Goal: Transaction & Acquisition: Download file/media

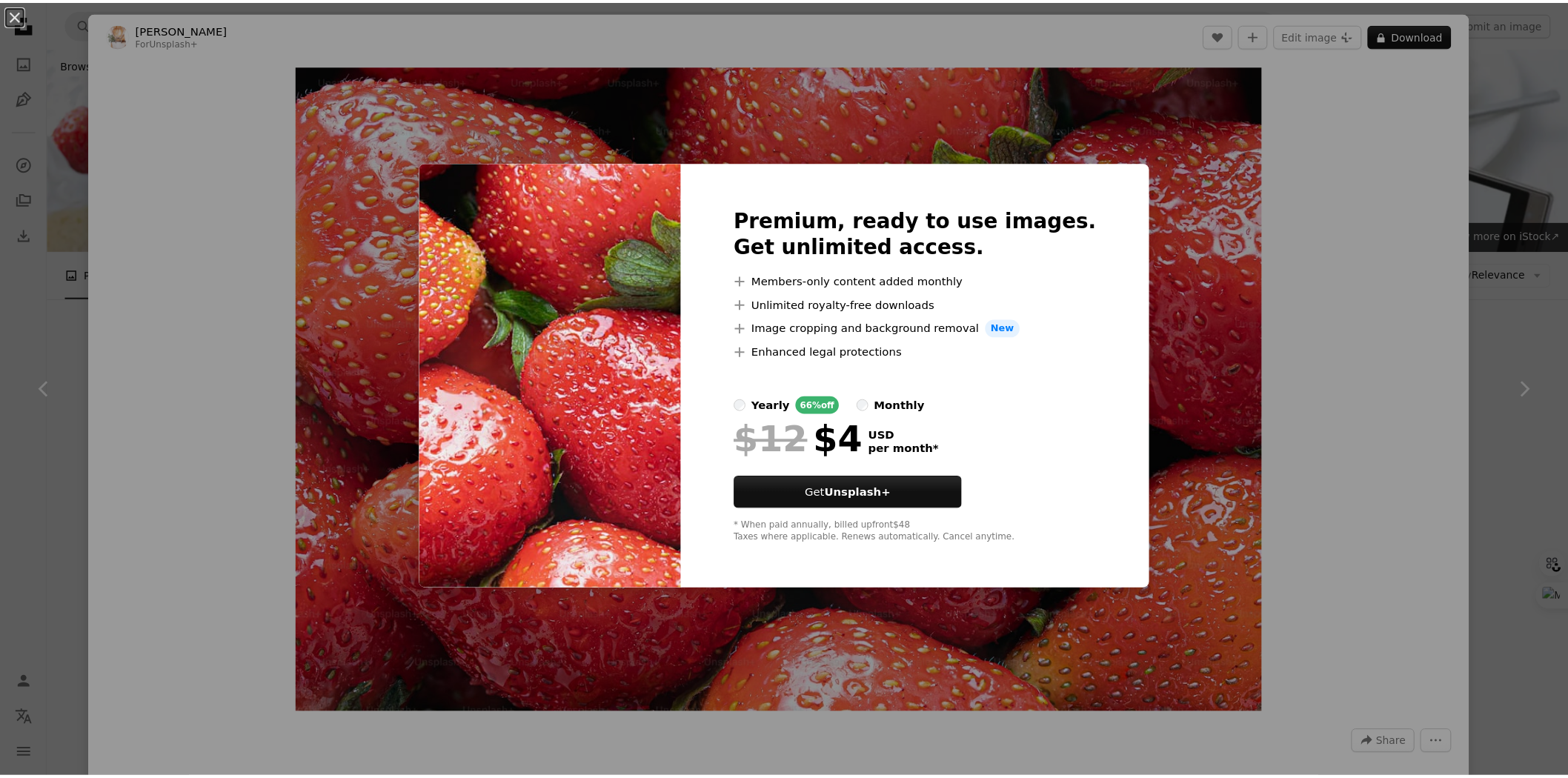
scroll to position [1153, 0]
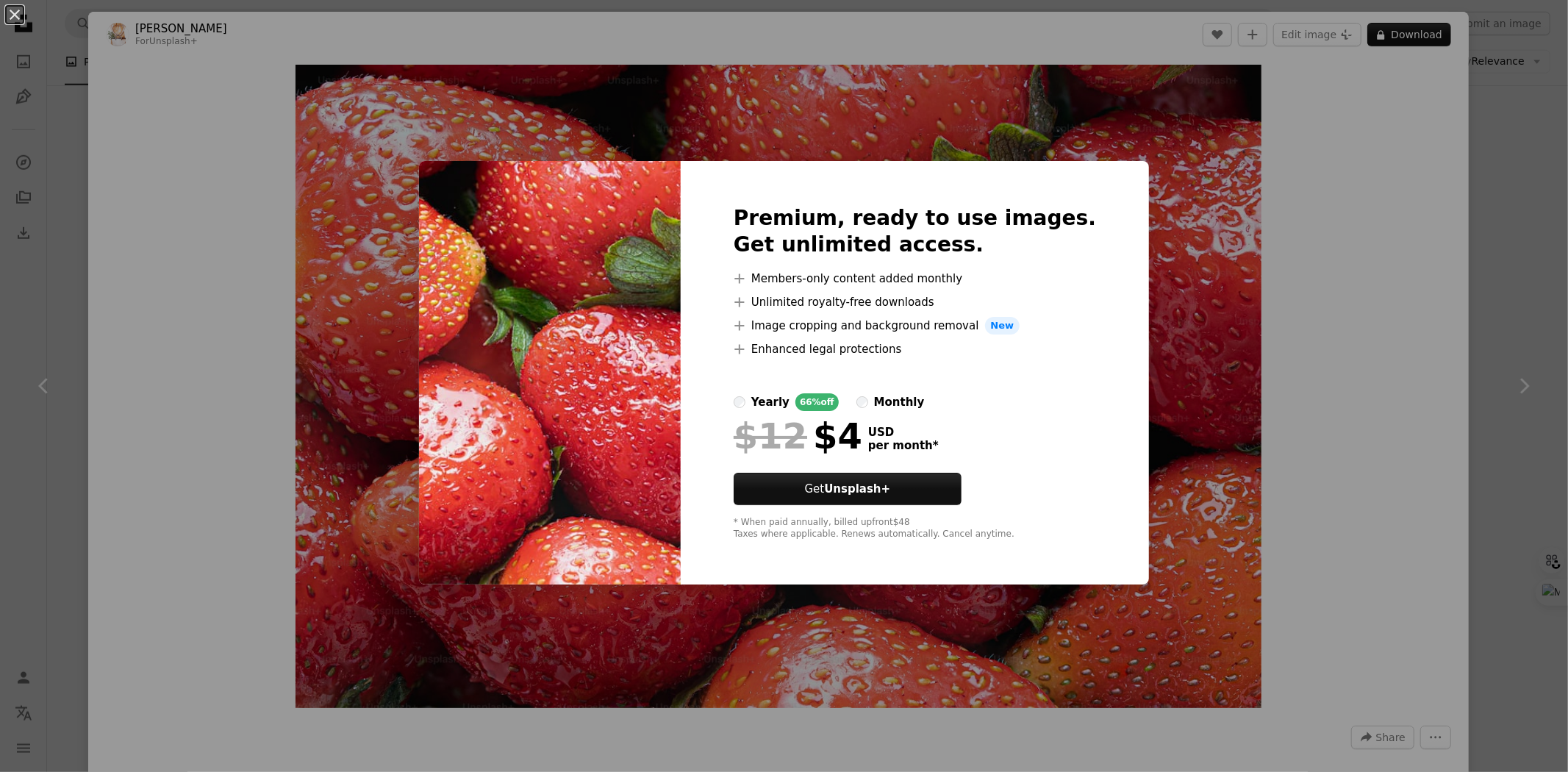
click at [1372, 202] on div "An X shape Premium, ready to use images. Get unlimited access. A plus sign Memb…" at bounding box center [784, 386] width 1568 height 772
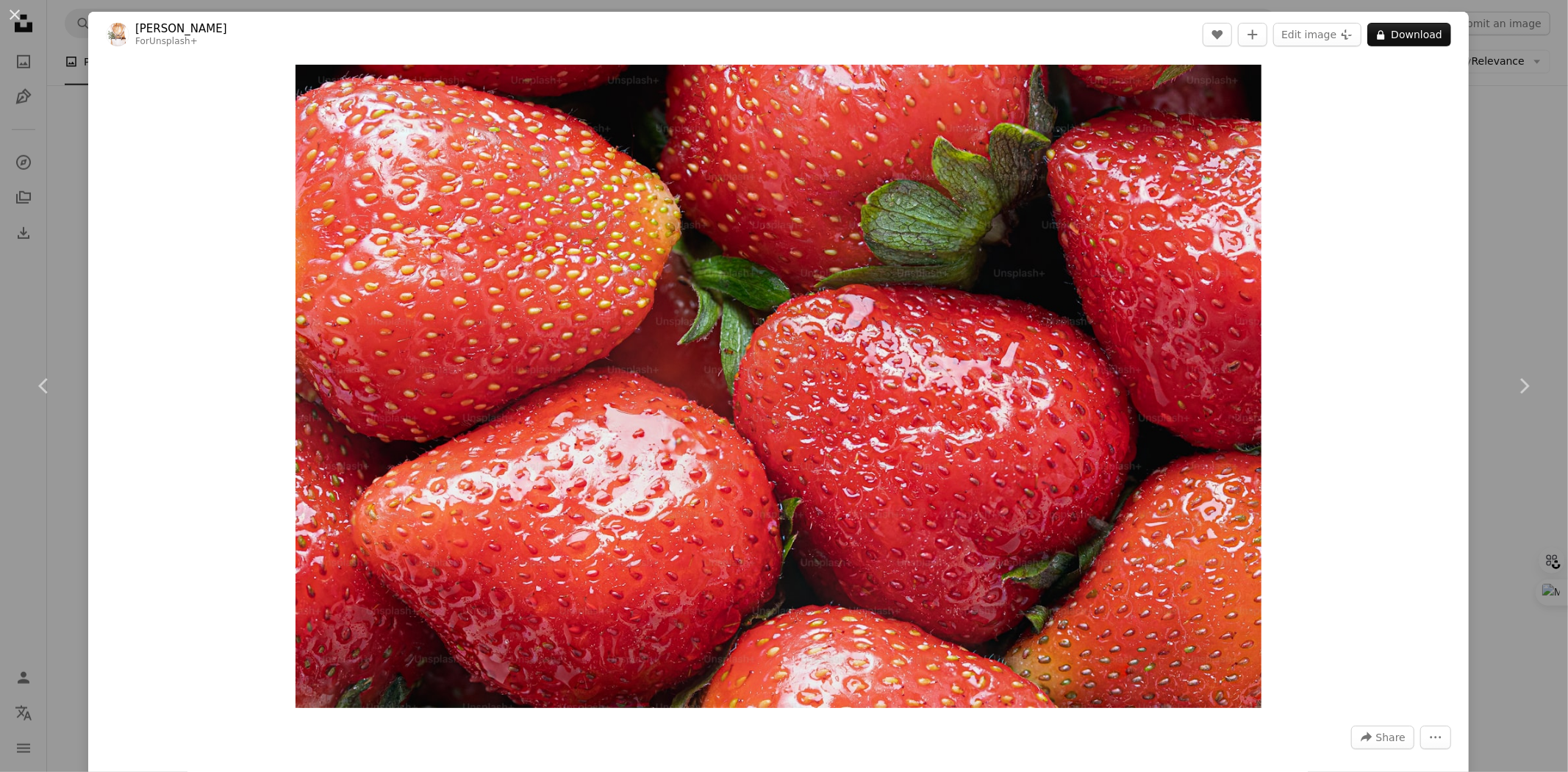
click at [1499, 217] on div "An X shape Chevron left Chevron right [PERSON_NAME] For Unsplash+ A heart A plu…" at bounding box center [784, 386] width 1568 height 772
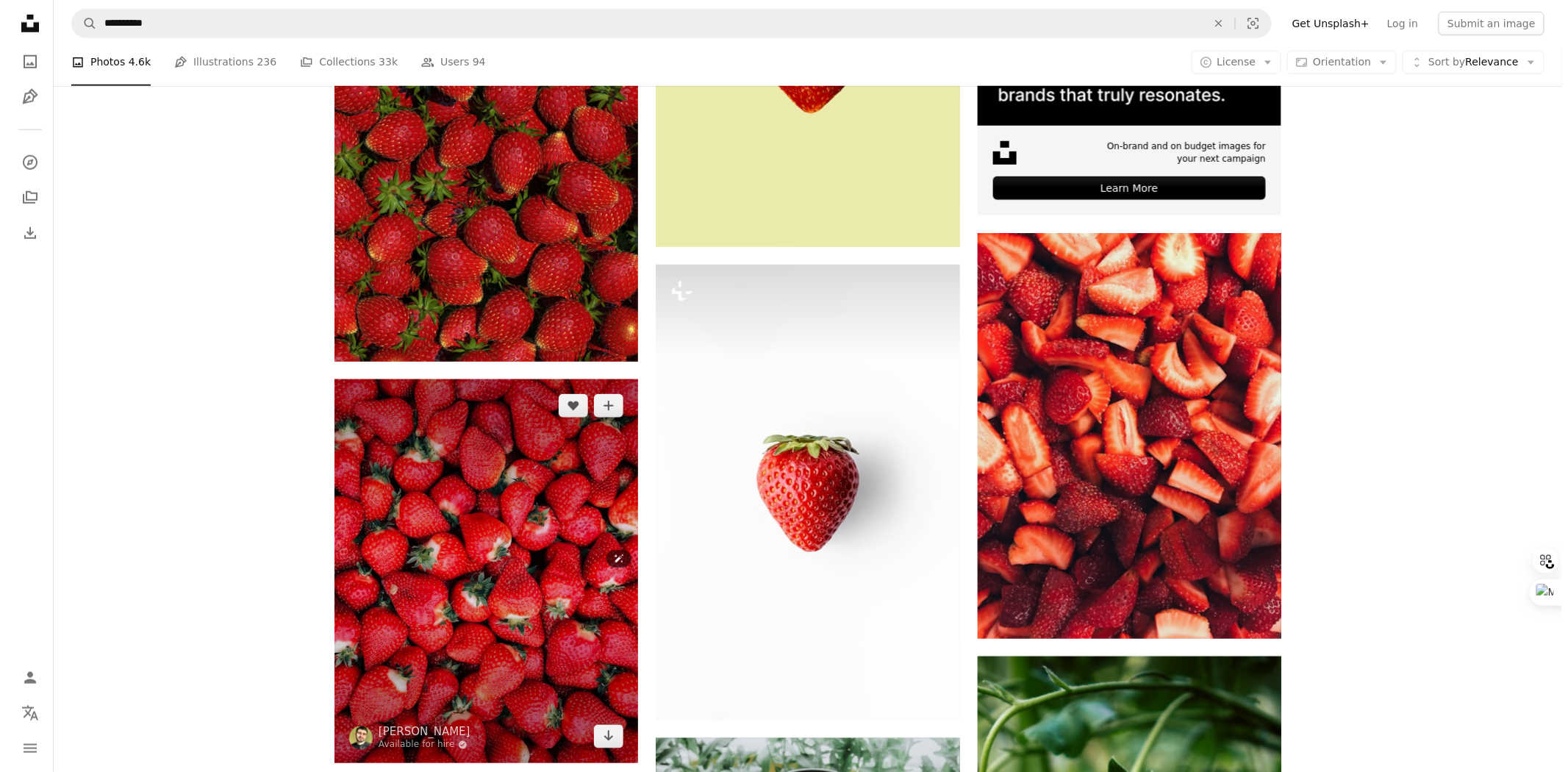
scroll to position [756, 0]
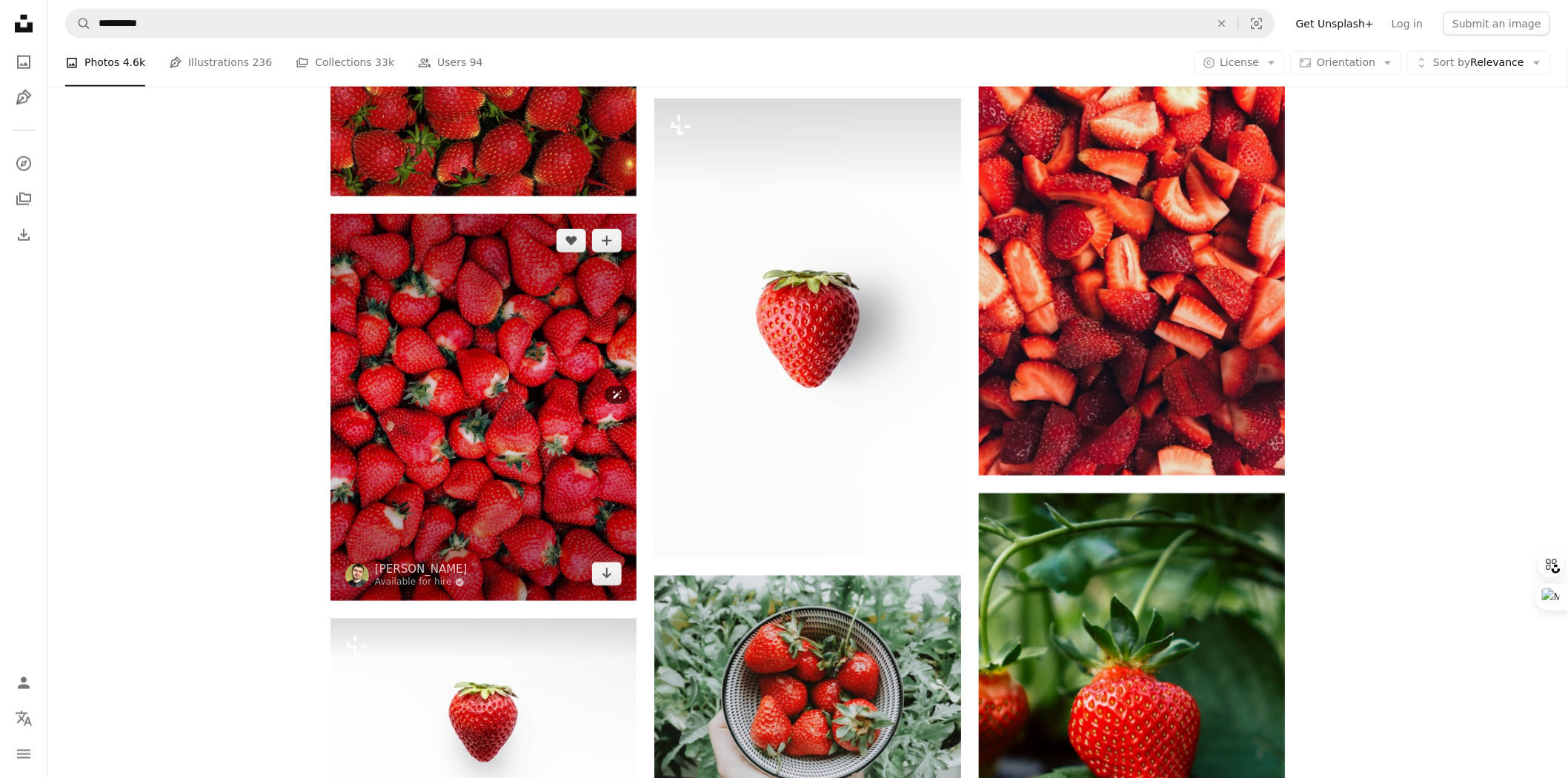
click at [461, 424] on img at bounding box center [483, 408] width 306 height 387
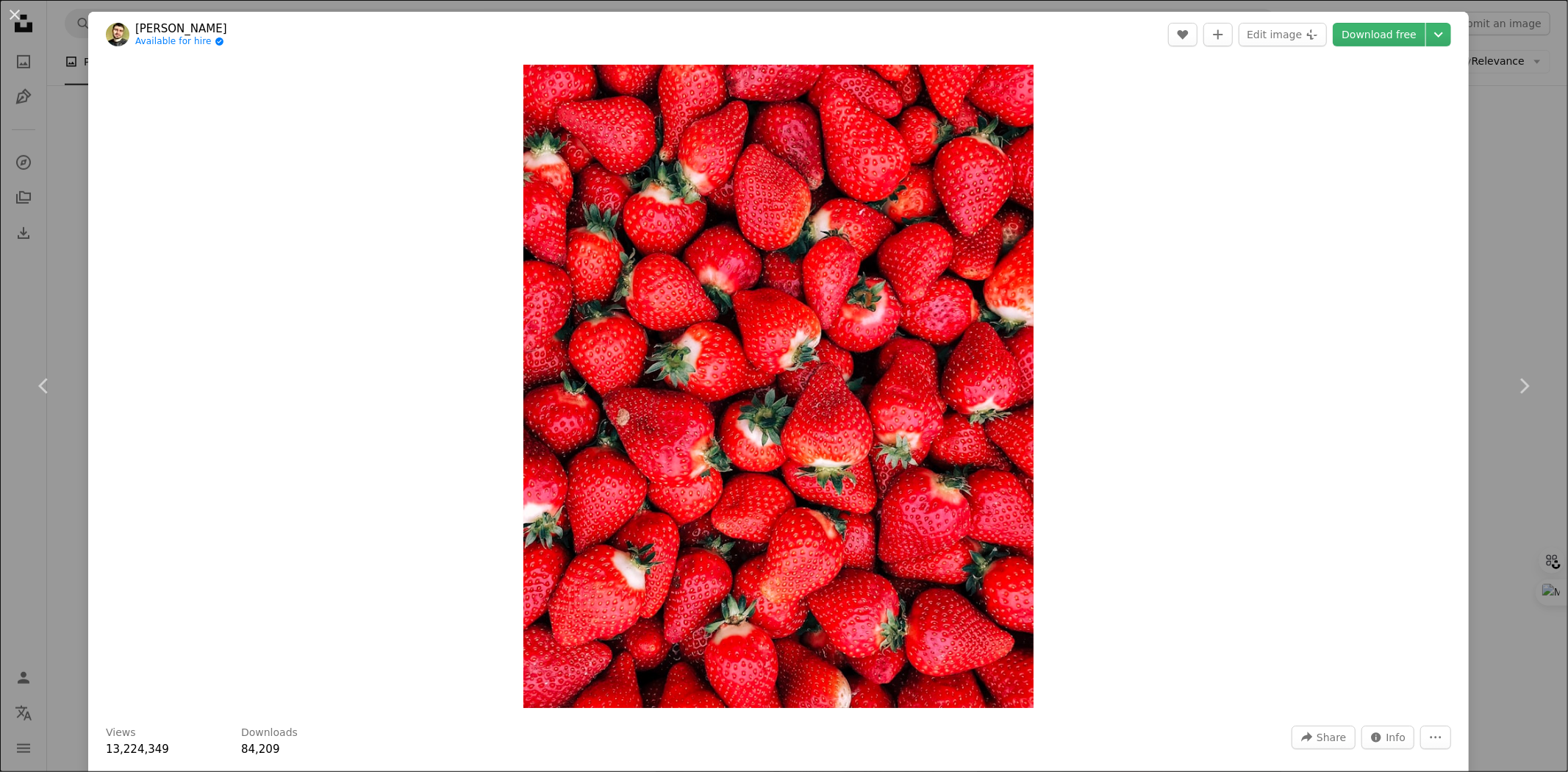
click at [1234, 395] on div "Zoom in" at bounding box center [778, 386] width 1381 height 658
click at [1370, 38] on link "Download free" at bounding box center [1379, 34] width 93 height 23
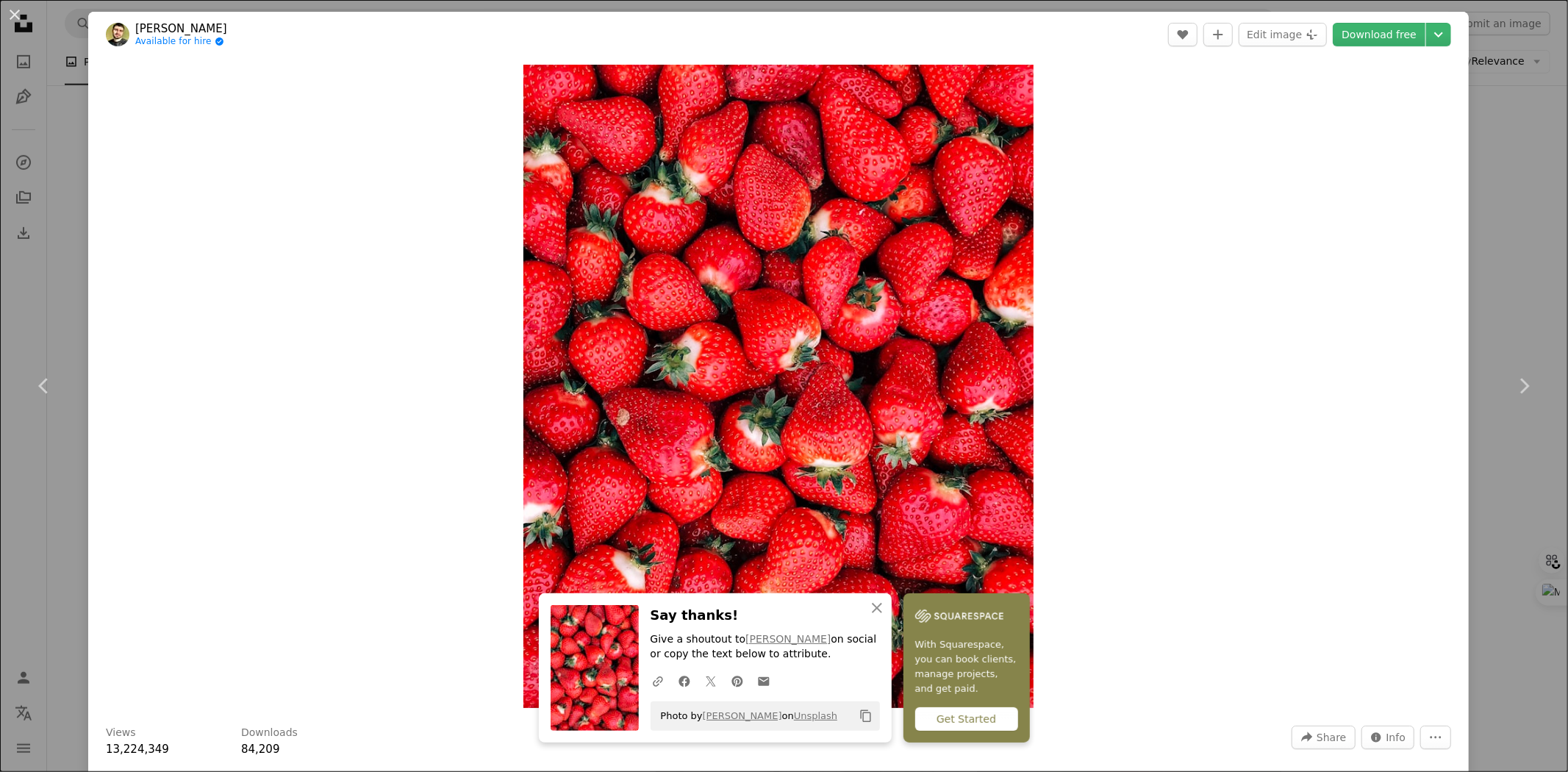
click at [1507, 177] on div "An X shape Chevron left Chevron right An X shape Close Say thanks! Give a shout…" at bounding box center [784, 386] width 1568 height 772
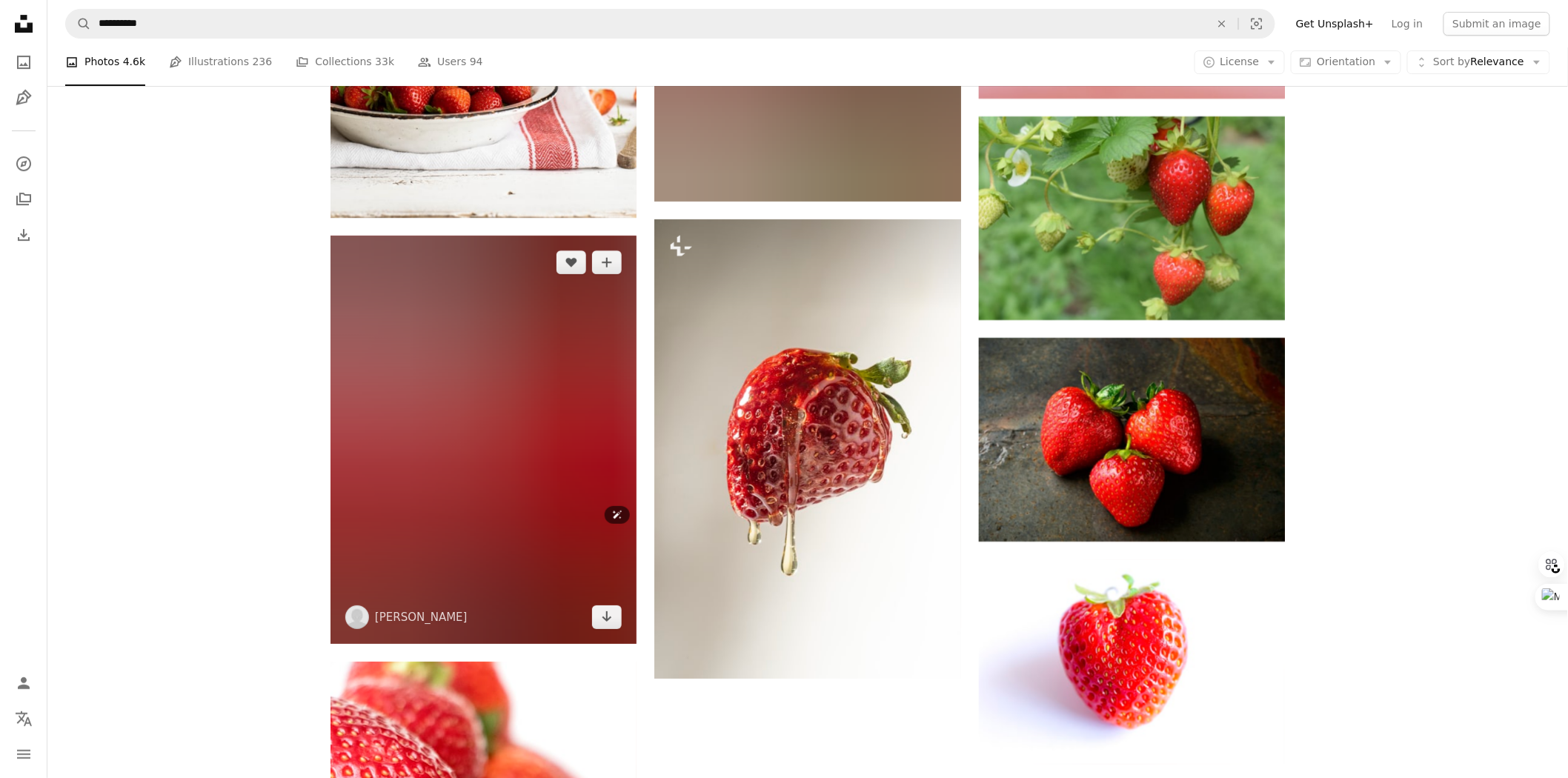
scroll to position [2080, 0]
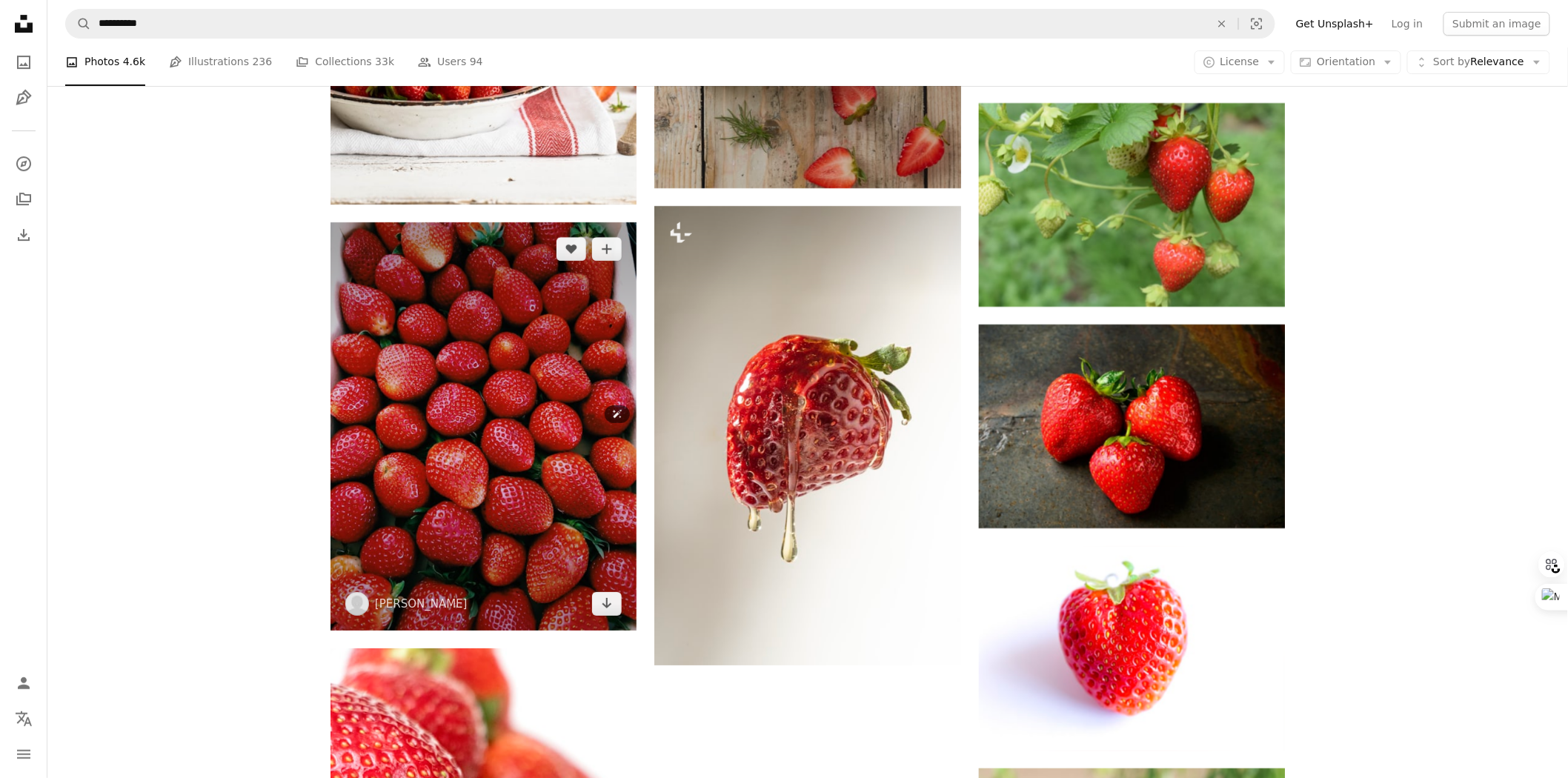
click at [441, 501] on img at bounding box center [483, 426] width 306 height 408
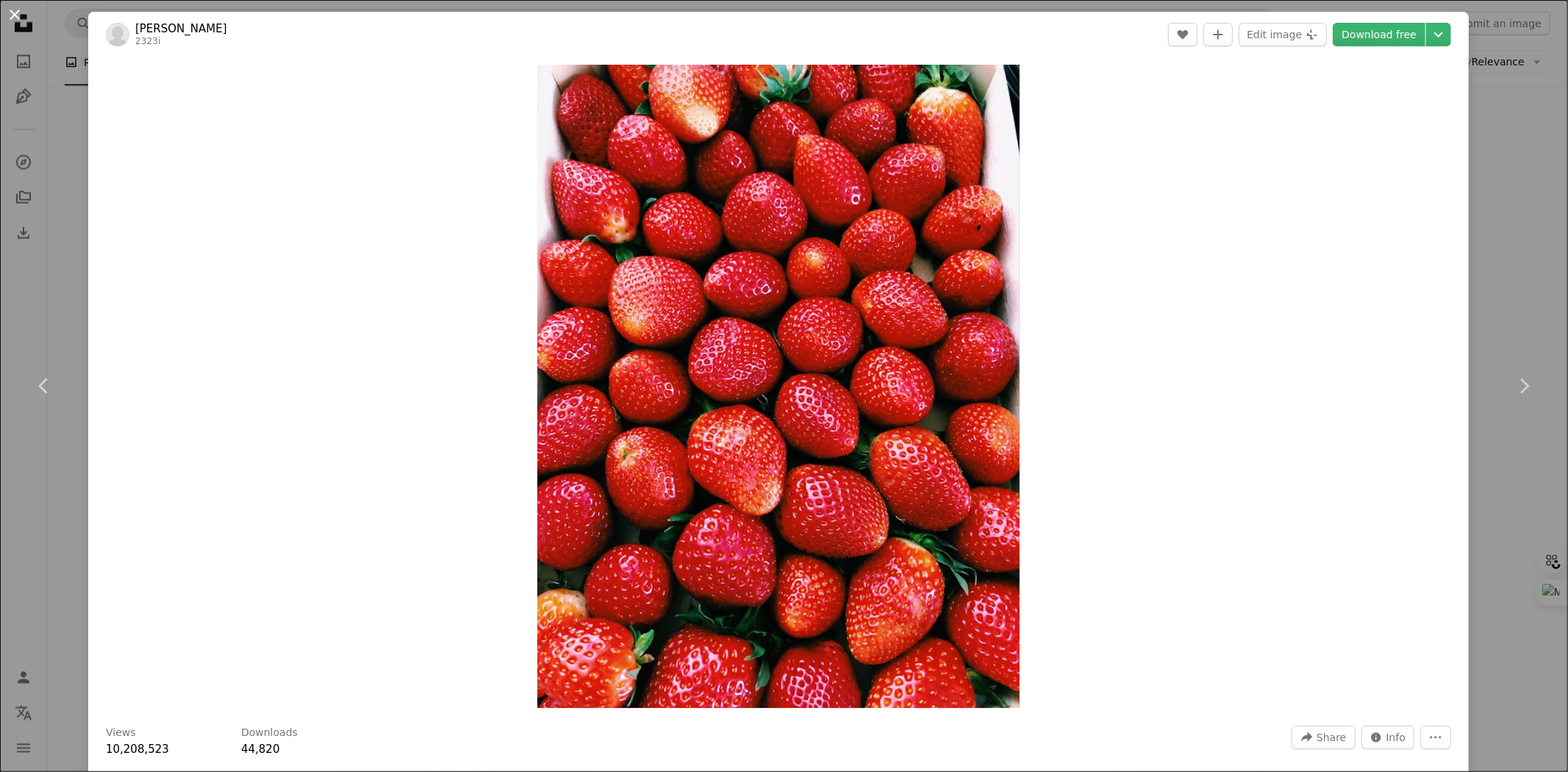
click at [14, 11] on button "An X shape" at bounding box center [14, 14] width 17 height 17
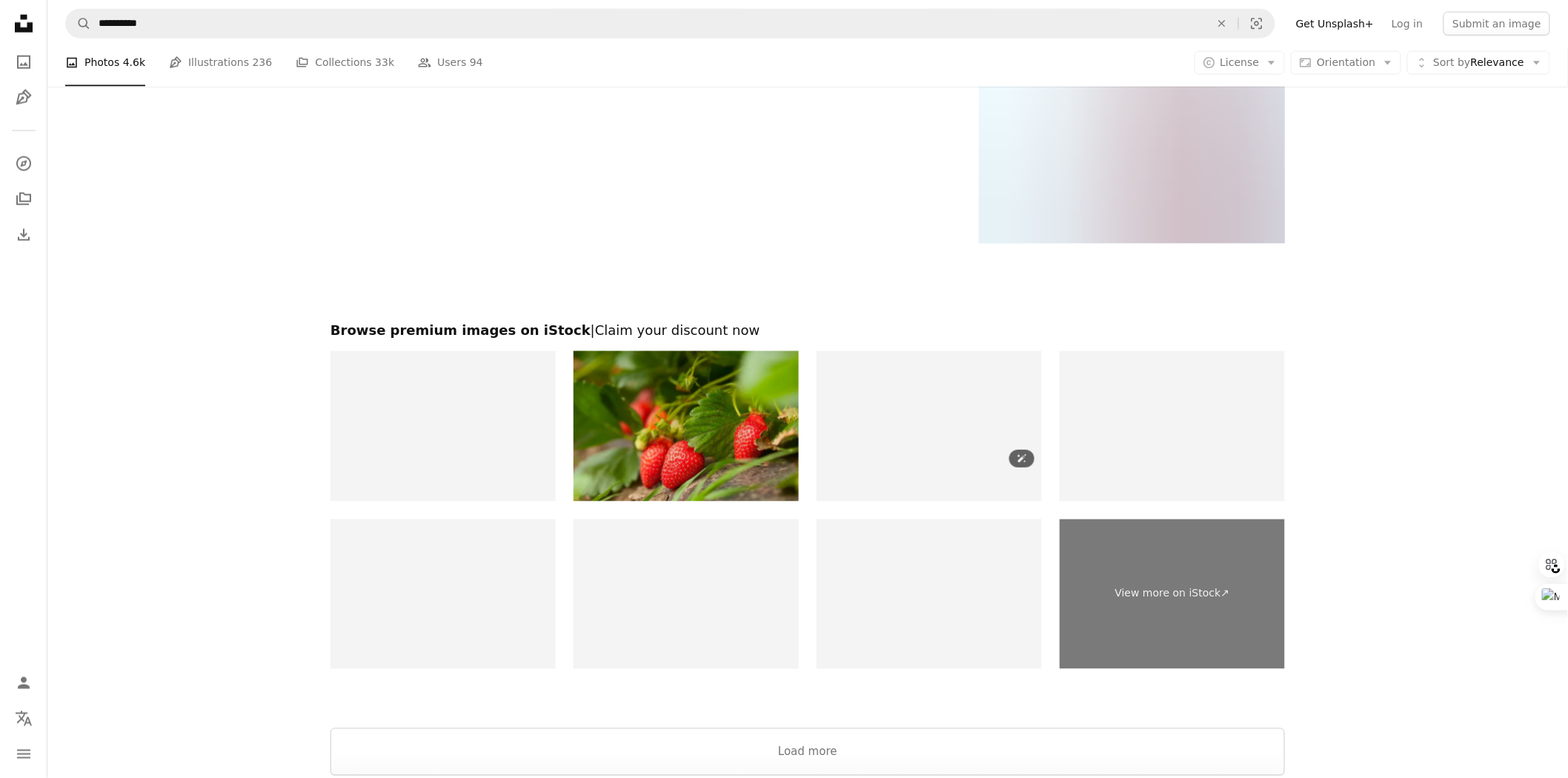
scroll to position [5708, 0]
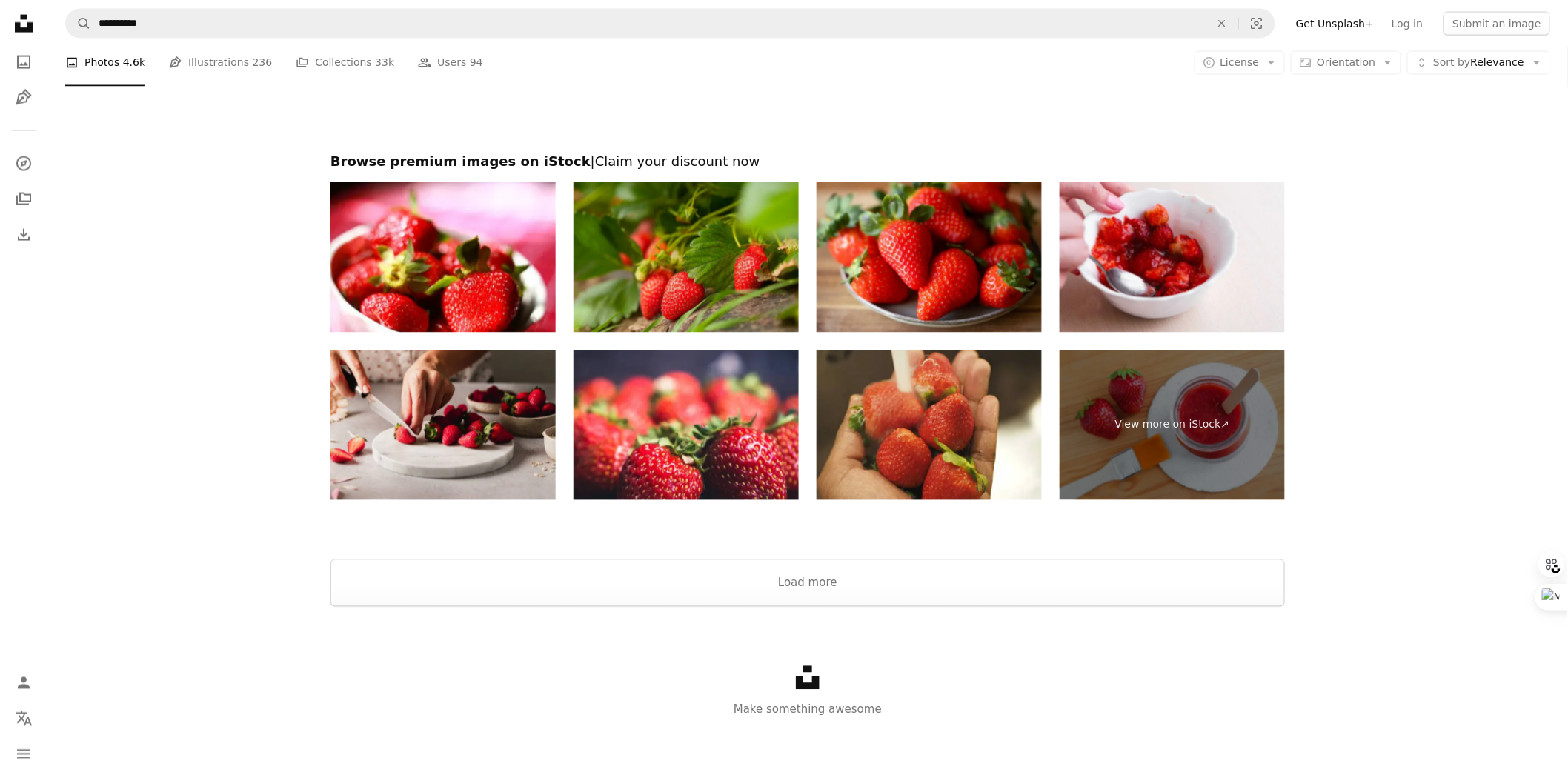
click at [835, 556] on div at bounding box center [807, 541] width 1520 height 36
click at [818, 589] on button "Load more" at bounding box center [807, 583] width 954 height 47
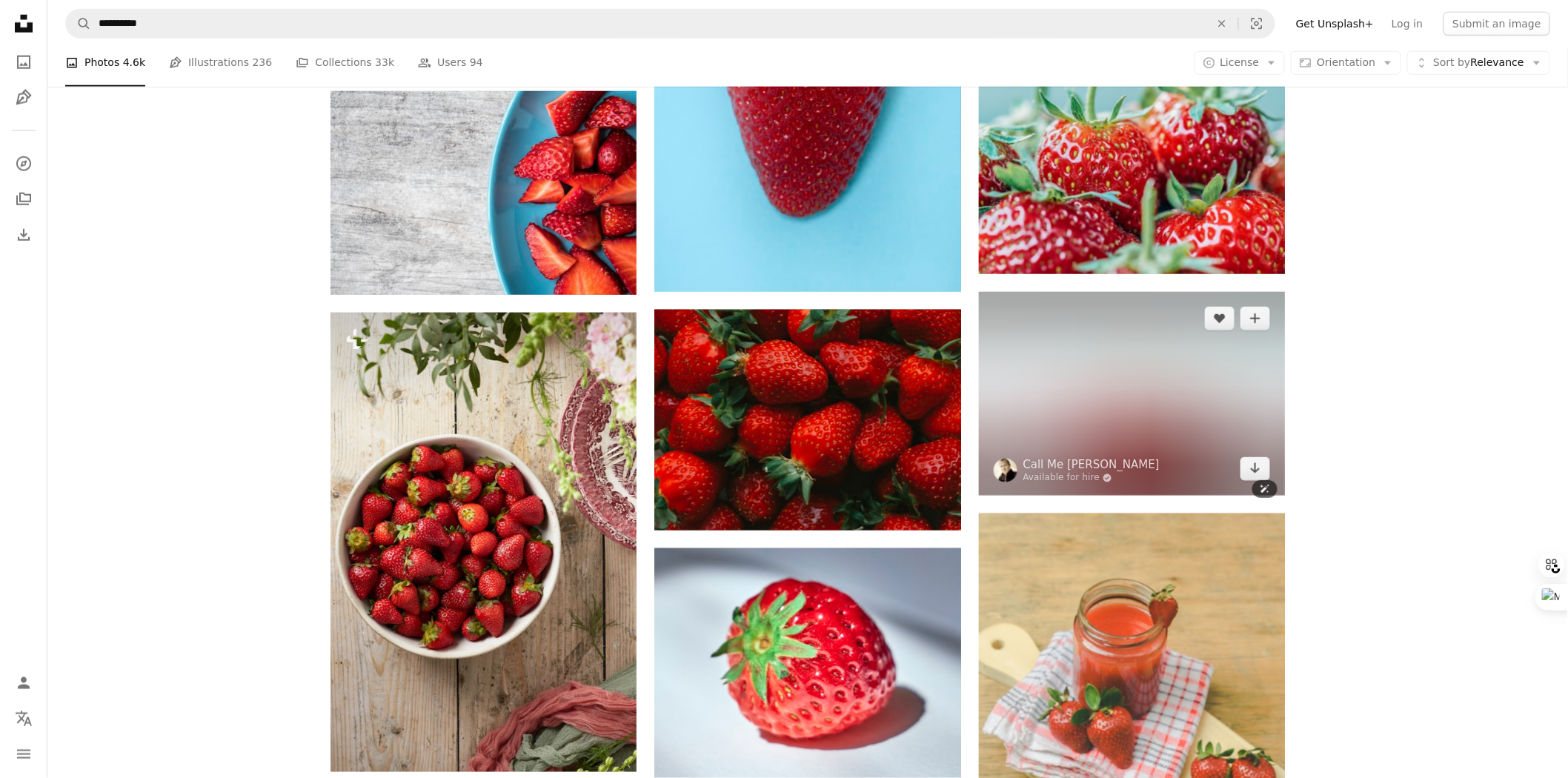
scroll to position [7850, 0]
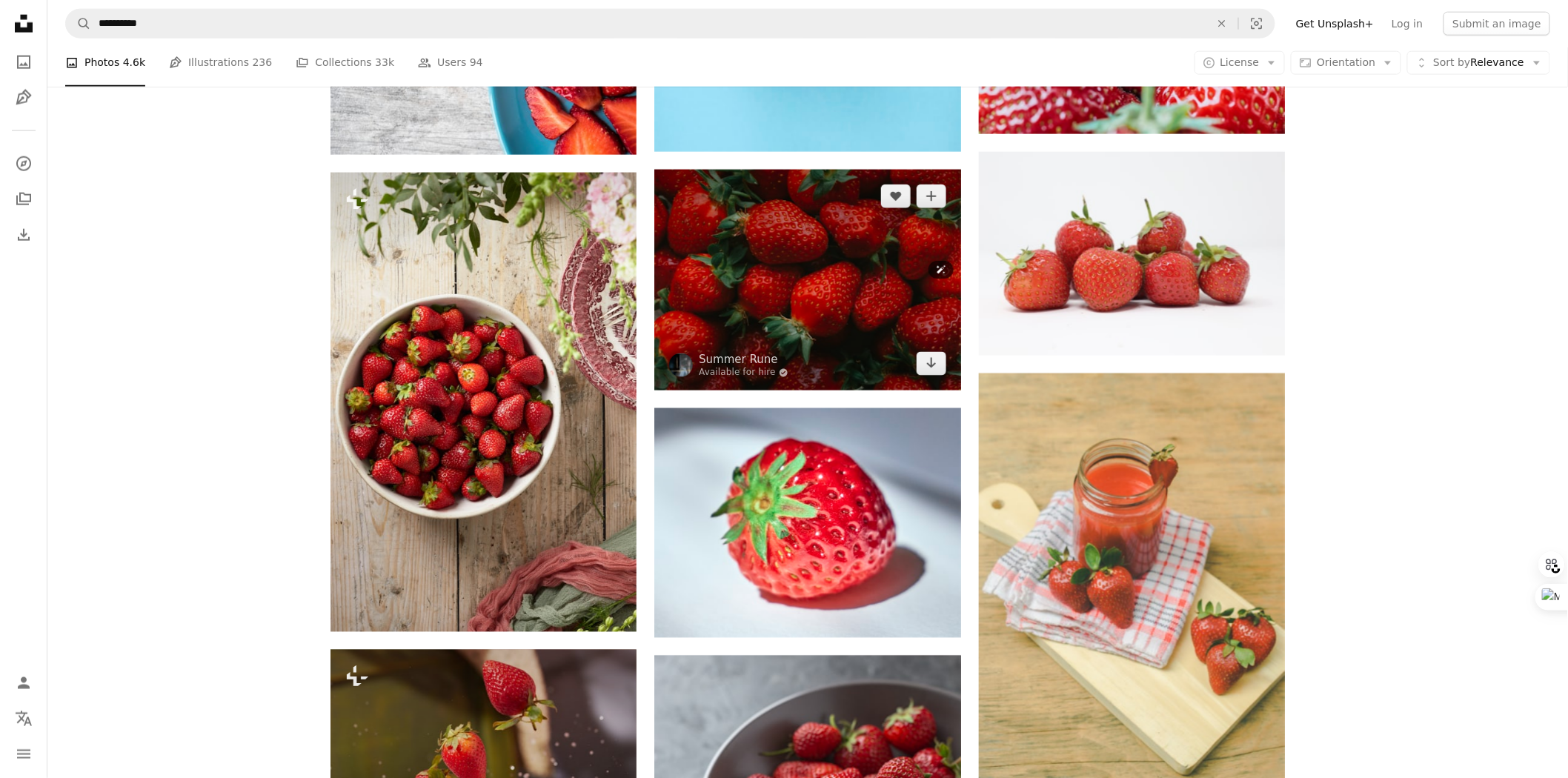
click at [798, 268] on img at bounding box center [807, 280] width 306 height 221
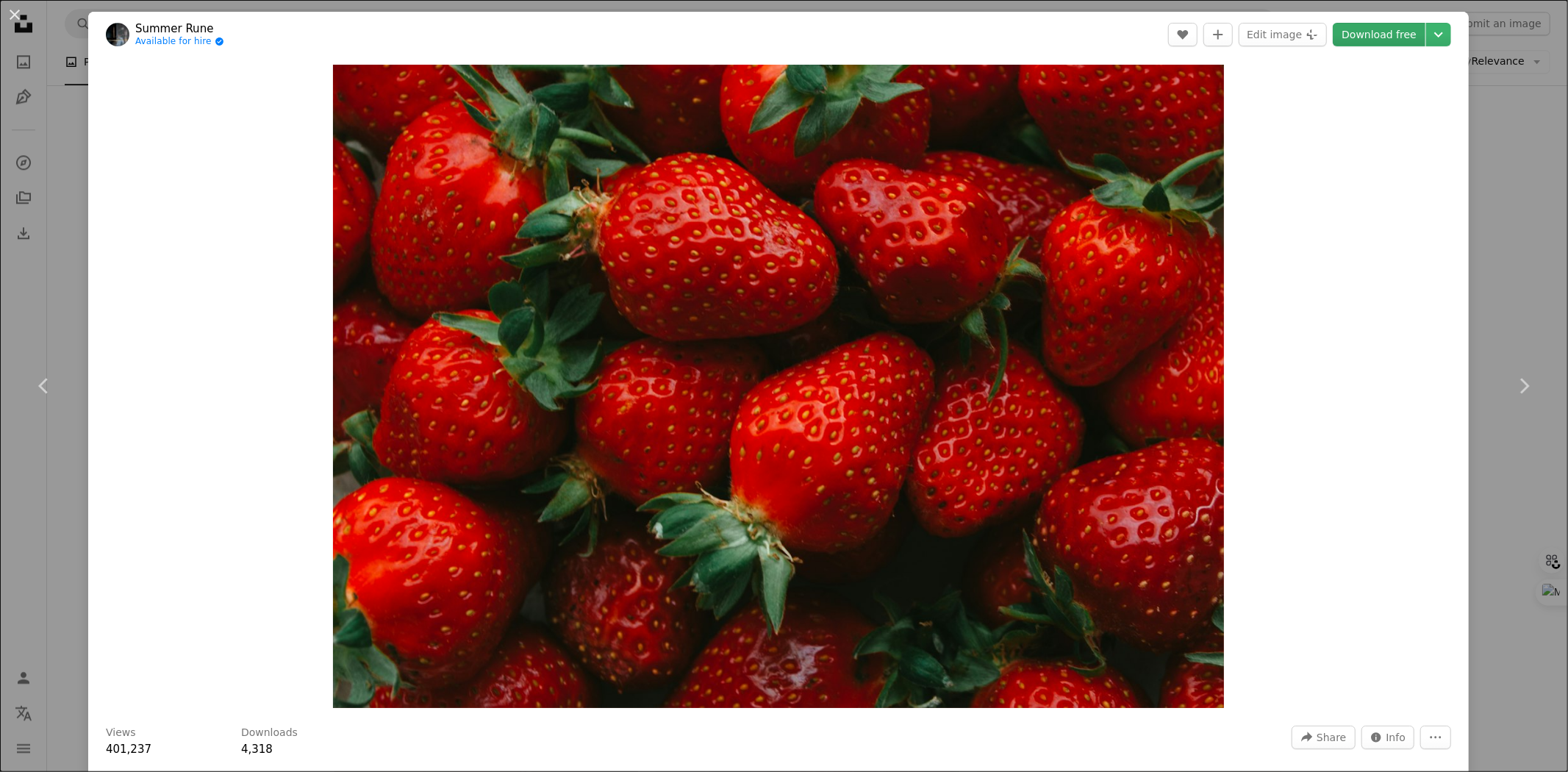
click at [1392, 38] on link "Download free" at bounding box center [1379, 34] width 93 height 23
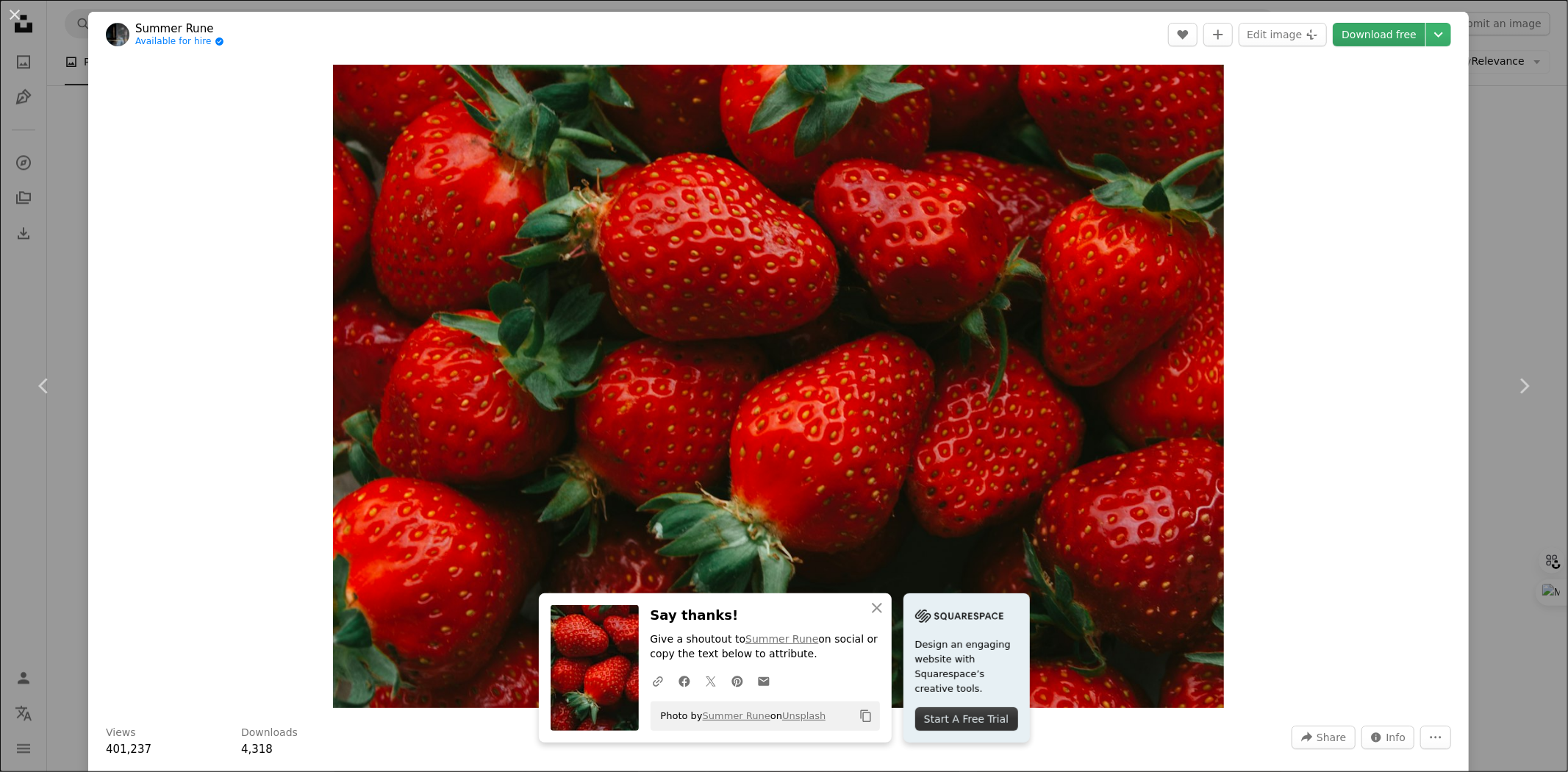
click at [1357, 32] on link "Download free" at bounding box center [1379, 34] width 93 height 23
click at [1481, 224] on div "An X shape Chevron left Chevron right An X shape Close Say thanks! Give a shout…" at bounding box center [784, 386] width 1568 height 772
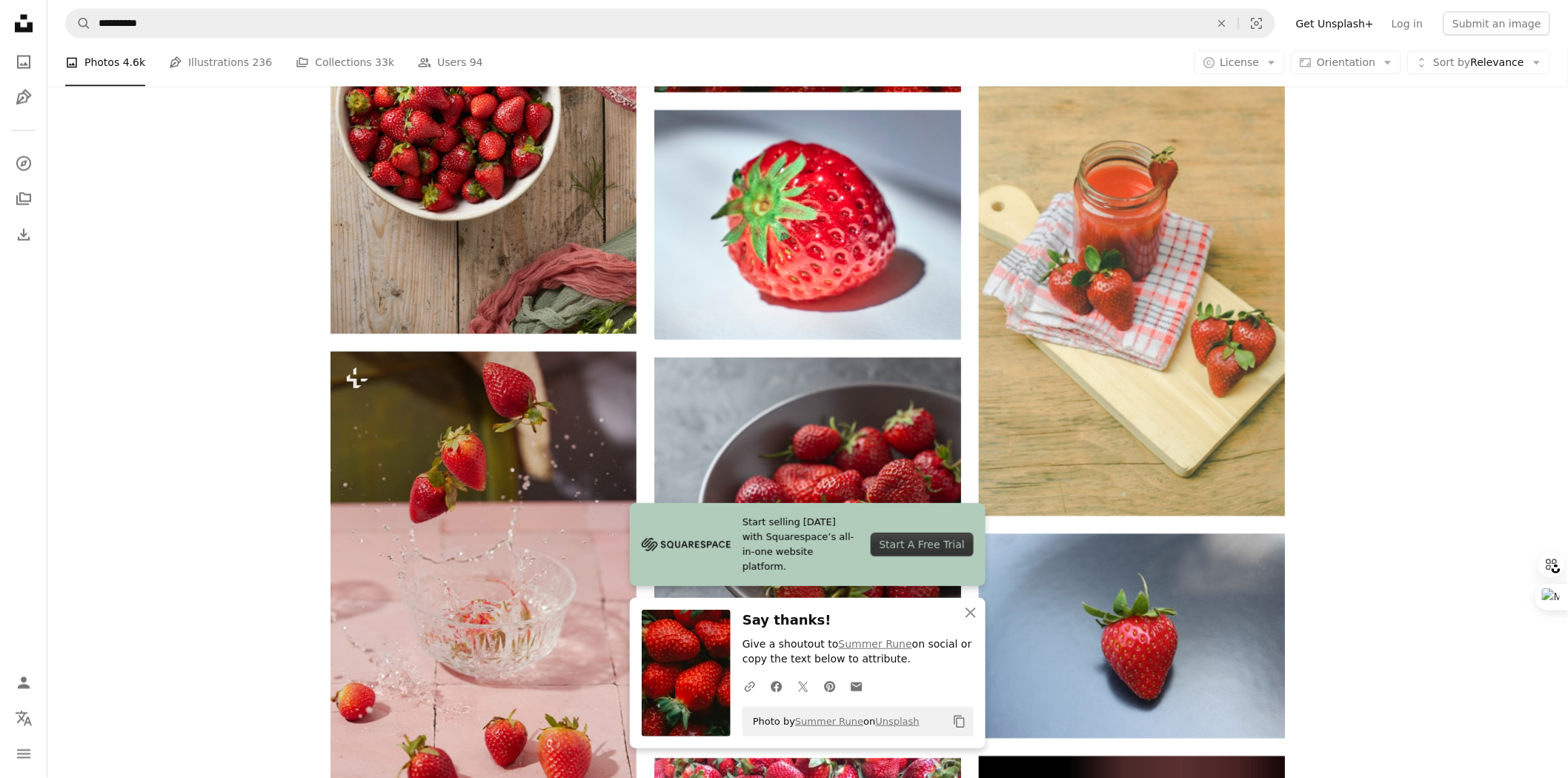
scroll to position [8179, 0]
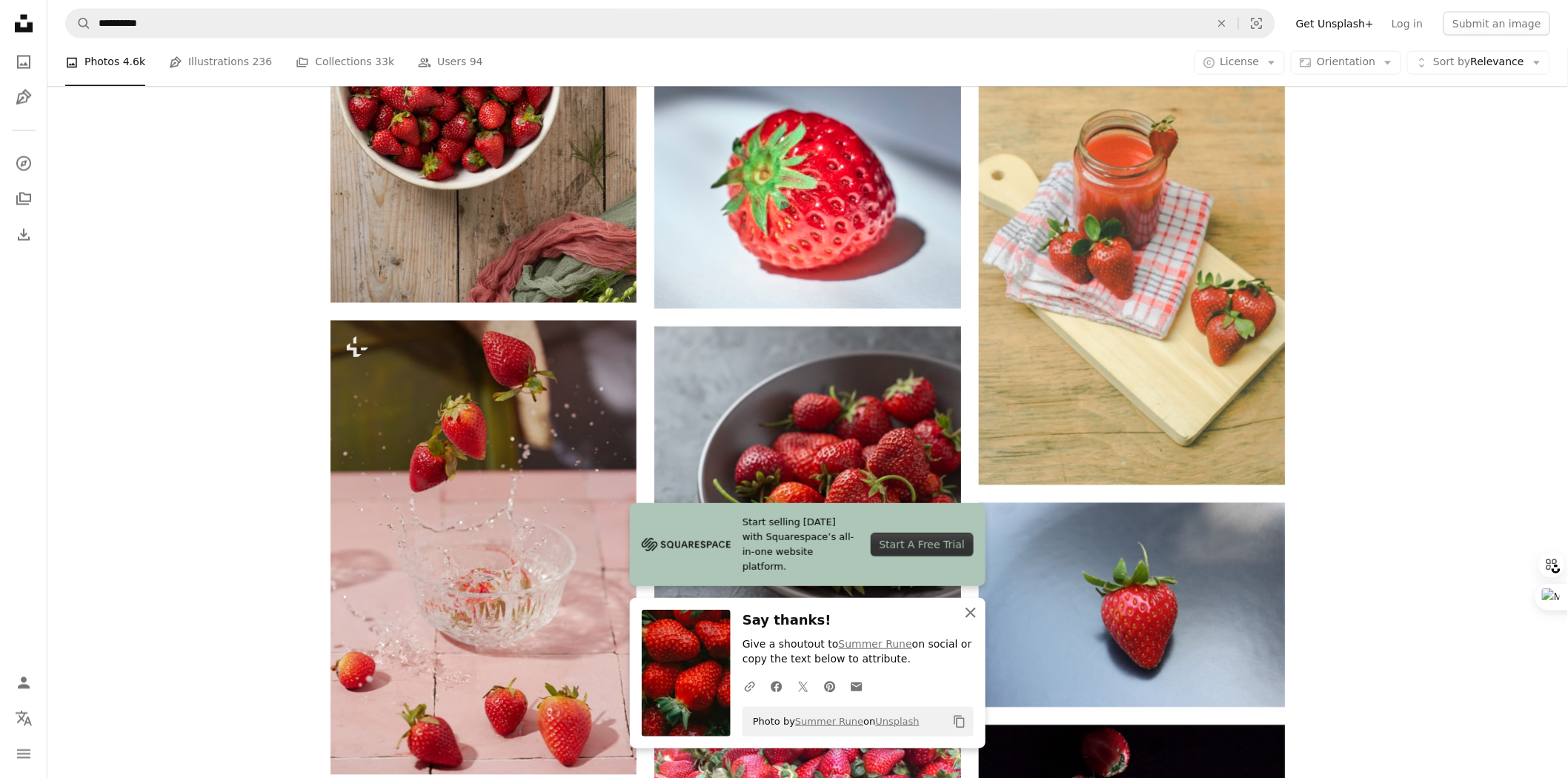
click at [973, 609] on icon "An X shape" at bounding box center [970, 612] width 17 height 17
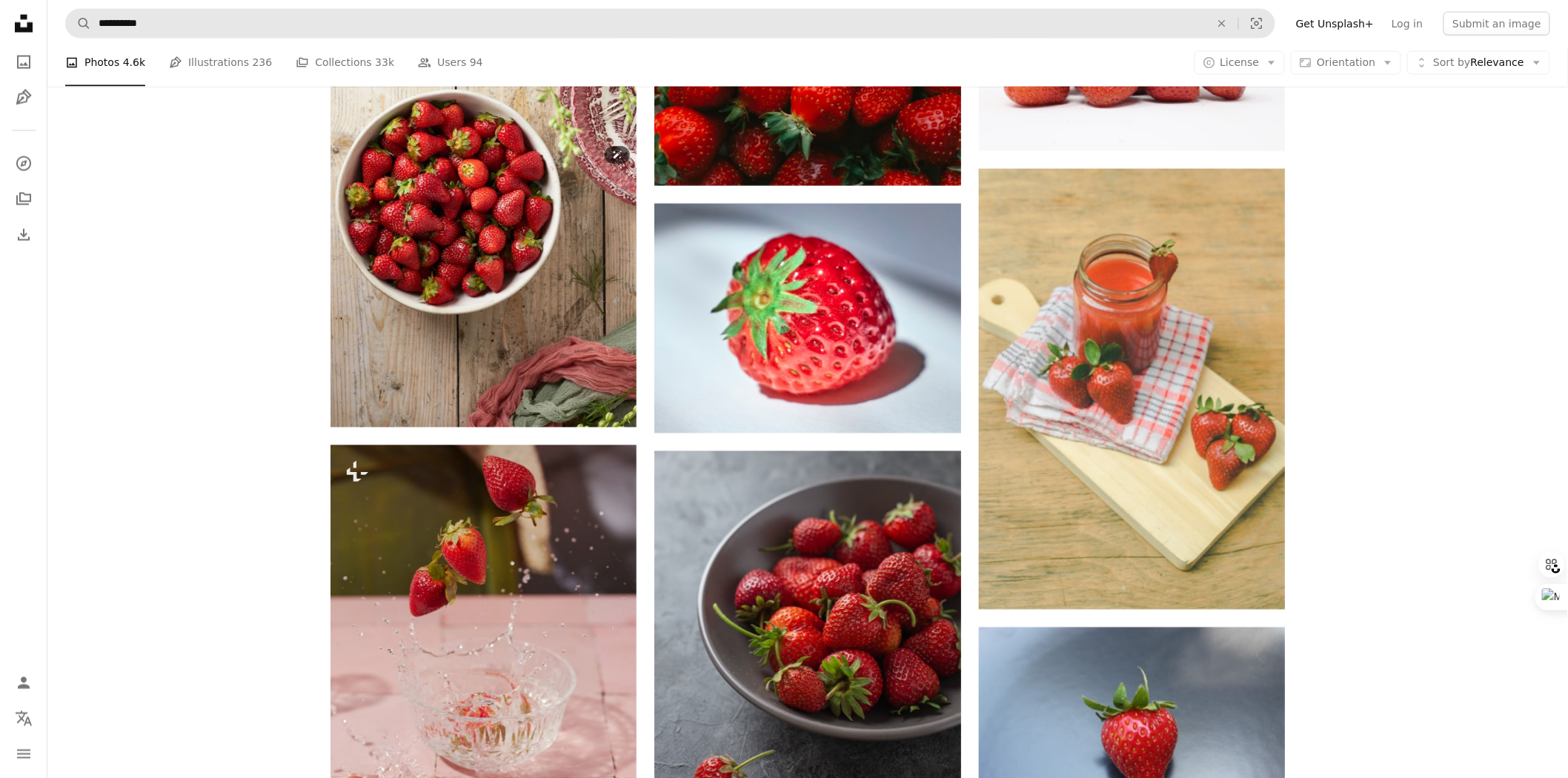
scroll to position [8015, 0]
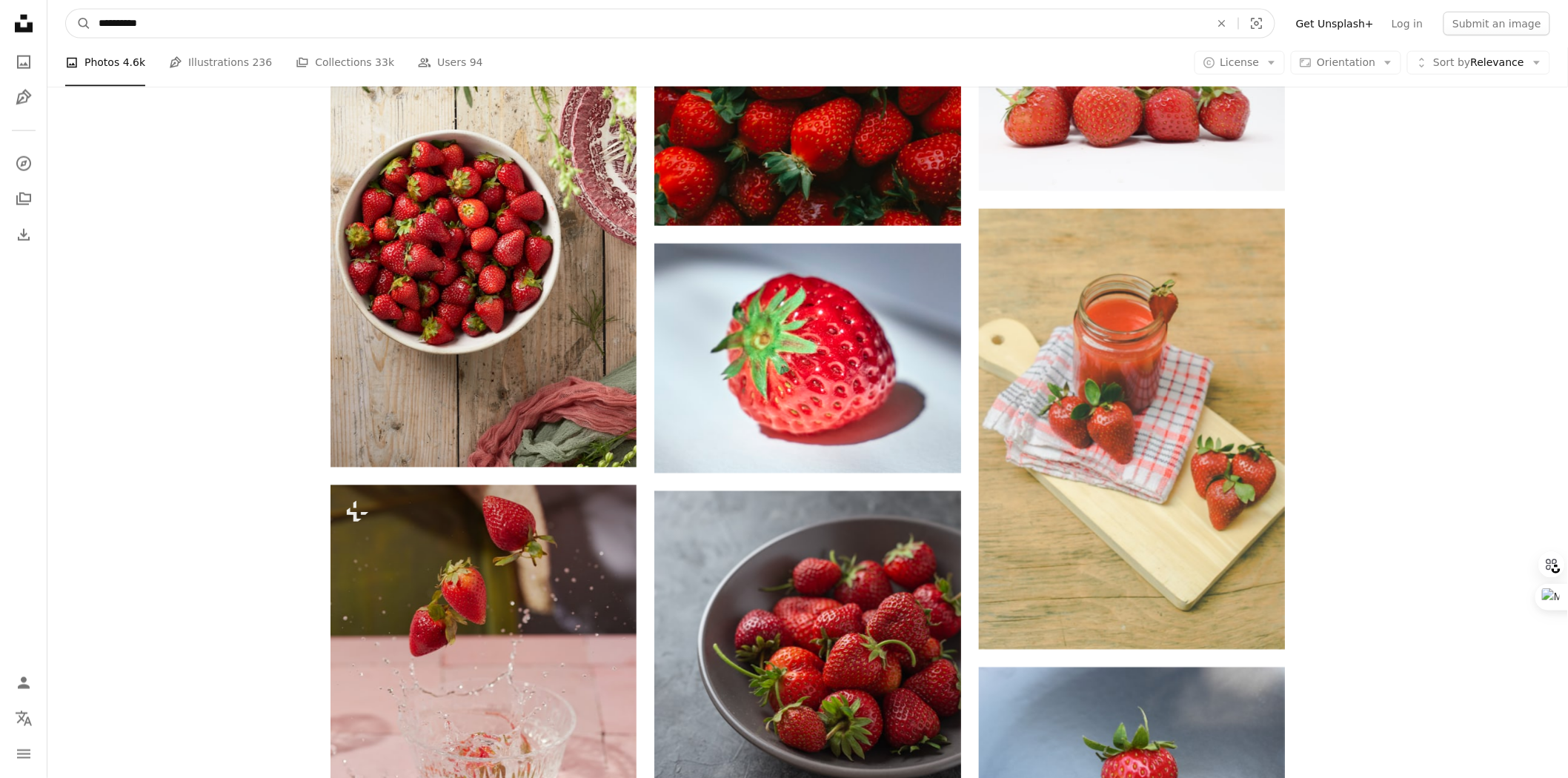
click at [272, 19] on input "**********" at bounding box center [648, 24] width 1114 height 28
type input "**********"
click at [66, 10] on button "A magnifying glass" at bounding box center [78, 24] width 25 height 28
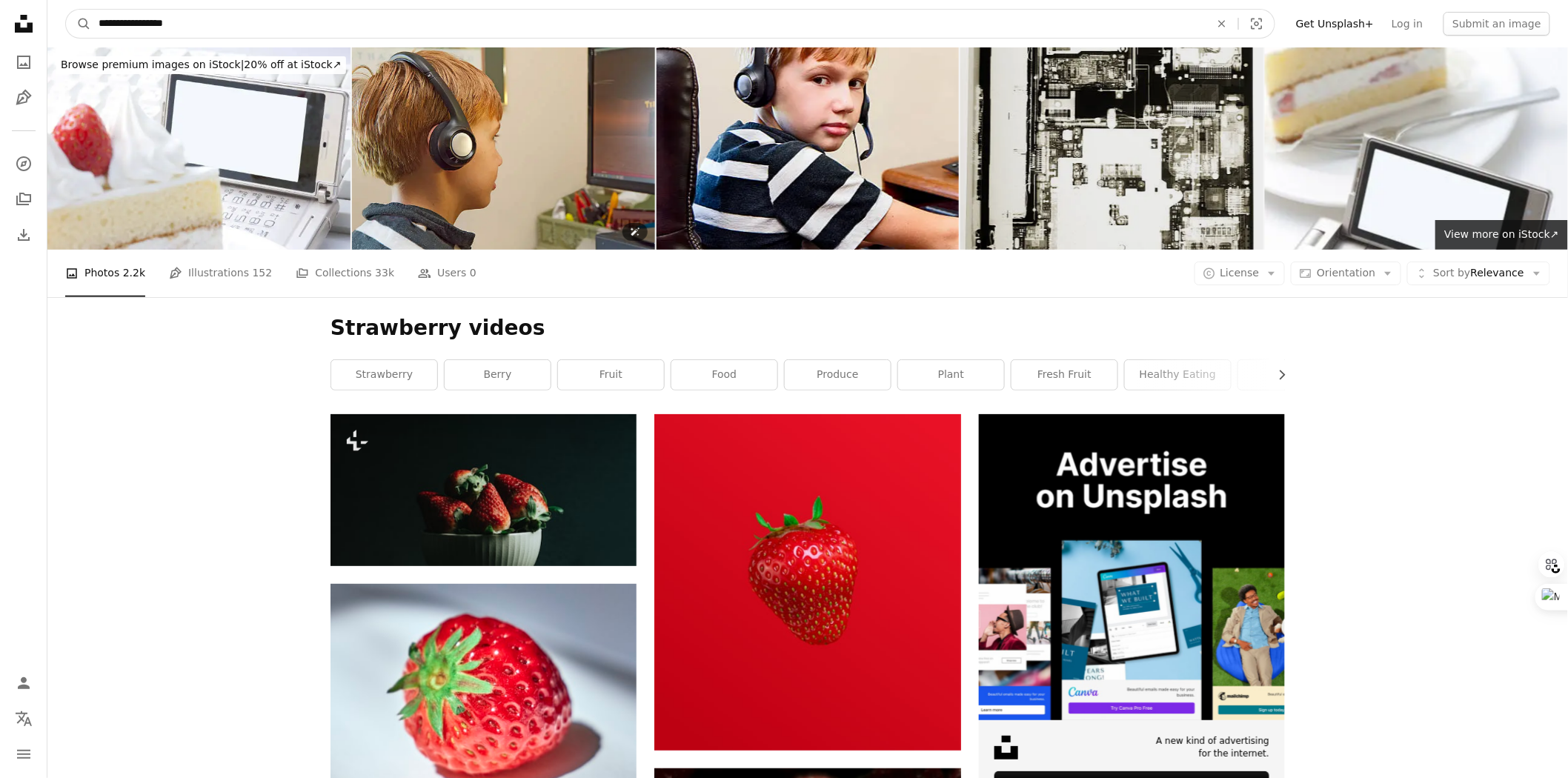
drag, startPoint x: 760, startPoint y: 132, endPoint x: 1080, endPoint y: 187, distance: 324.7
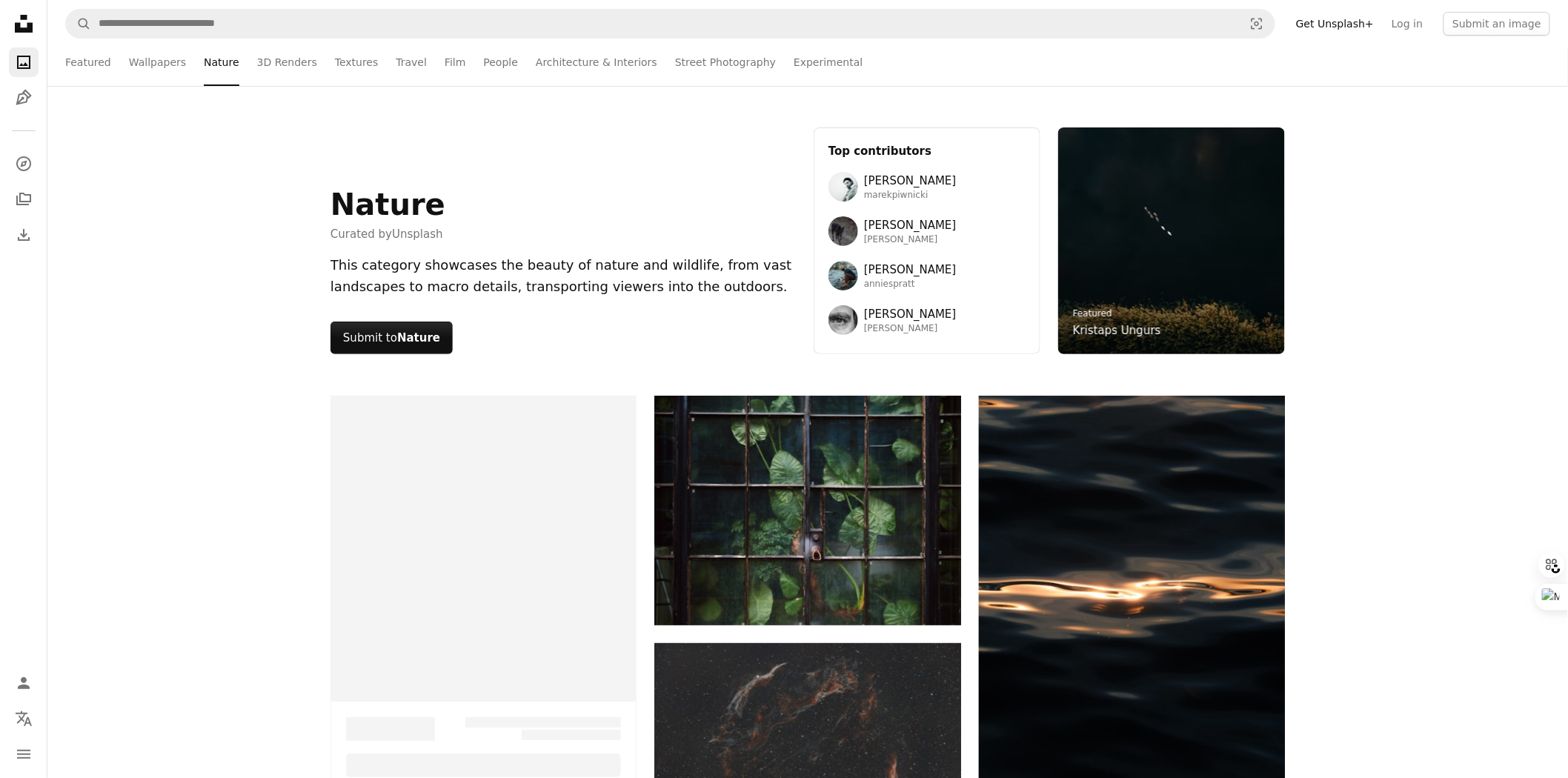
scroll to position [1482, 0]
